Goal: Transaction & Acquisition: Purchase product/service

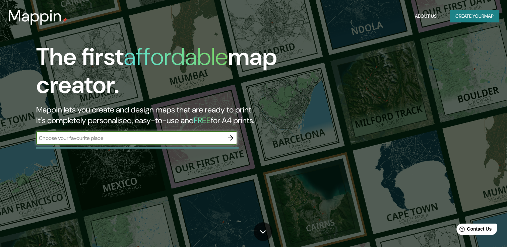
click at [465, 15] on button "Create your map" at bounding box center [474, 16] width 49 height 12
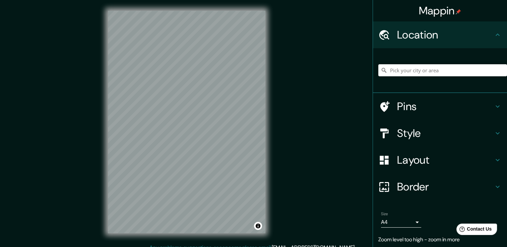
click at [287, 112] on div "Mappin Location Pins Style Layout Border Choose a border. Hint : you can make l…" at bounding box center [253, 127] width 507 height 254
click at [87, 78] on div "Mappin Location Pins Style Layout Border Choose a border. Hint : you can make l…" at bounding box center [253, 127] width 507 height 254
click at [454, 162] on h4 "Layout" at bounding box center [445, 159] width 96 height 13
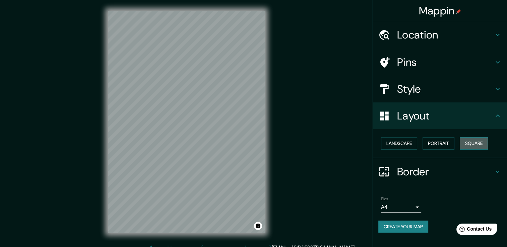
click at [486, 143] on button "Square" at bounding box center [473, 143] width 28 height 12
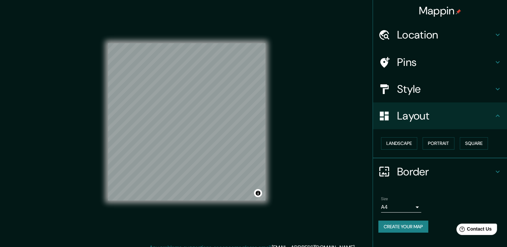
click at [457, 91] on h4 "Style" at bounding box center [445, 88] width 96 height 13
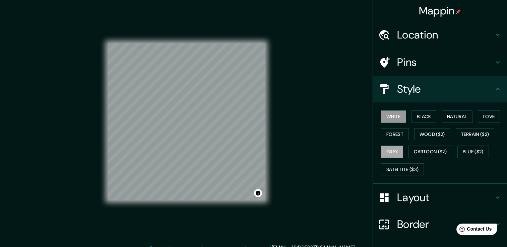
click at [394, 148] on button "Grey" at bounding box center [392, 152] width 22 height 12
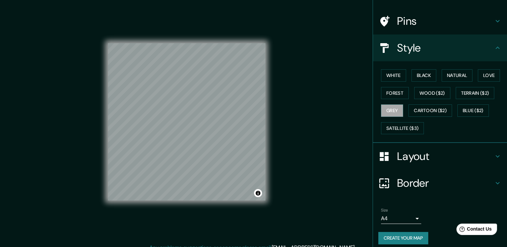
scroll to position [45, 0]
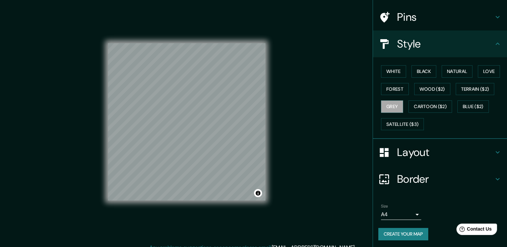
click at [399, 235] on button "Create your map" at bounding box center [403, 234] width 50 height 12
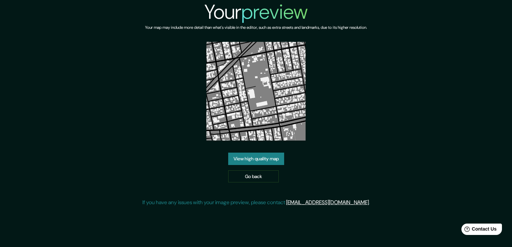
click at [255, 161] on link "View high quality map" at bounding box center [256, 159] width 56 height 12
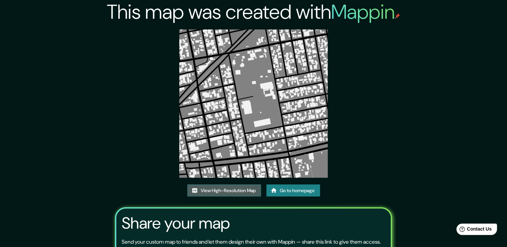
click at [234, 188] on link "View High-Resolution Map" at bounding box center [224, 190] width 74 height 12
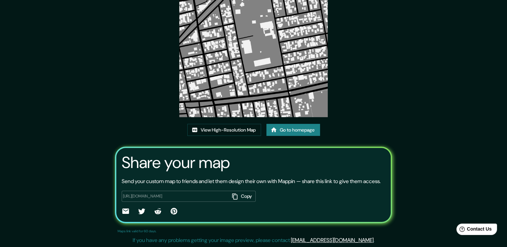
scroll to position [68, 0]
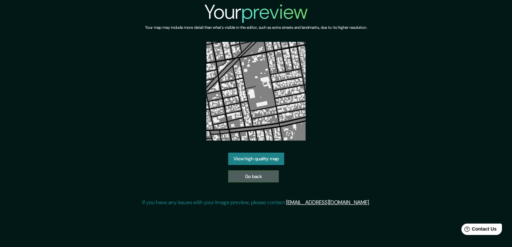
click at [275, 175] on link "Go back" at bounding box center [253, 176] width 51 height 12
